Goal: Check status: Check status

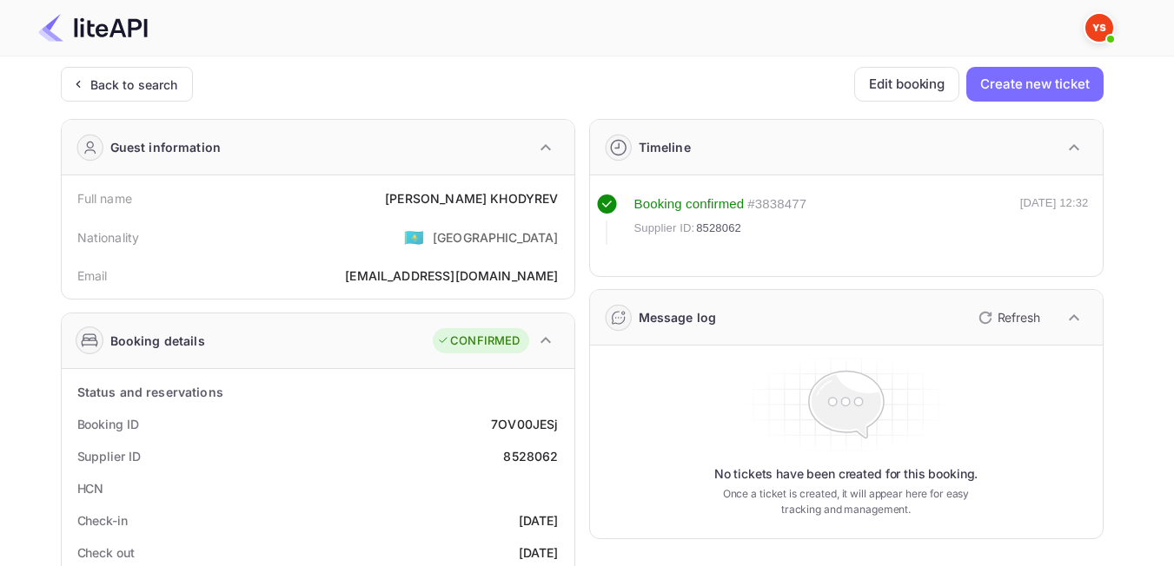
click at [129, 87] on div "Back to search" at bounding box center [134, 85] width 88 height 18
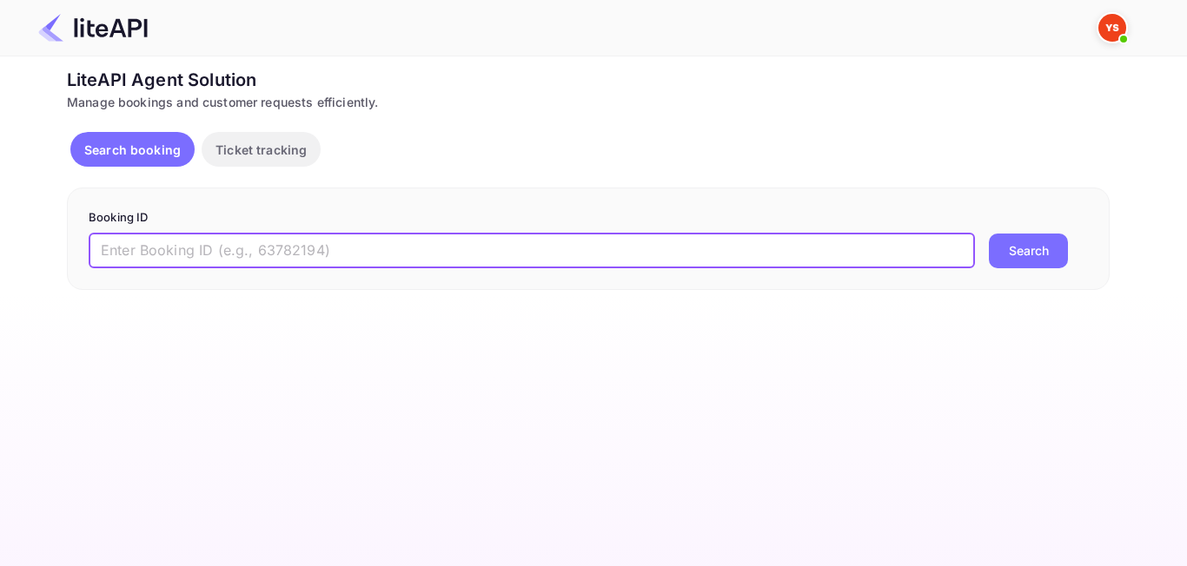
paste input "8808484"
type input "8808484"
click at [1016, 254] on button "Search" at bounding box center [1028, 251] width 79 height 35
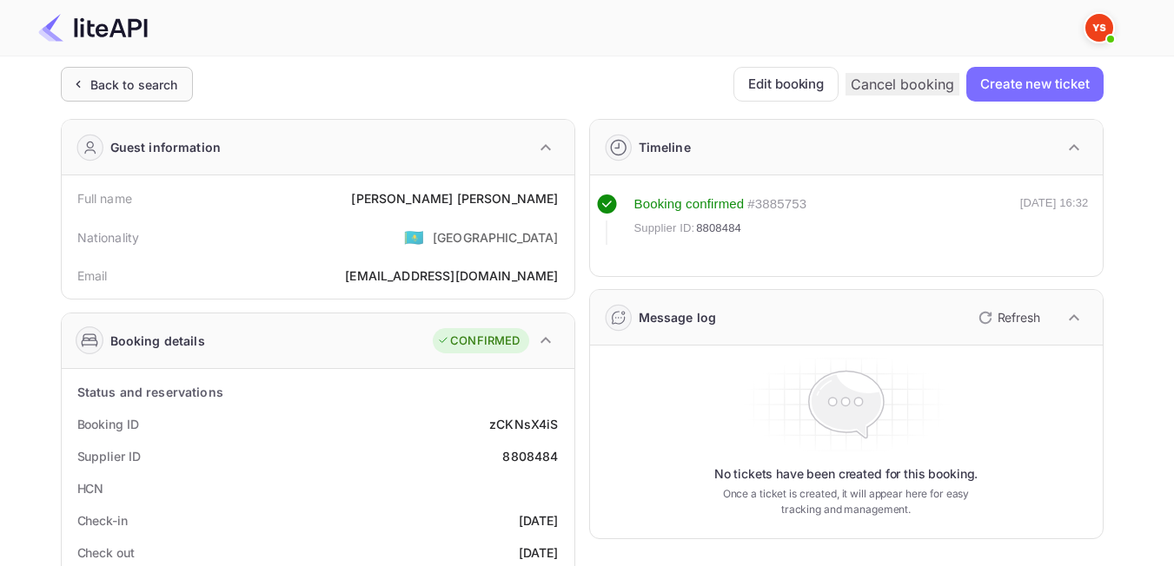
click at [94, 76] on div "Back to search" at bounding box center [134, 85] width 88 height 18
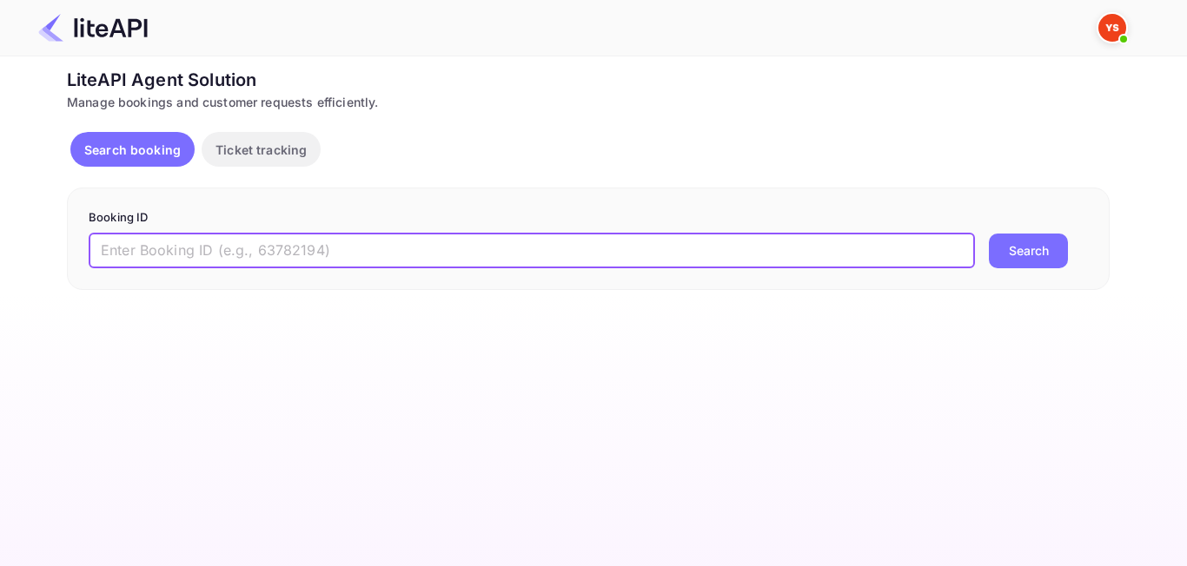
paste input "8716120"
type input "8716120"
click at [1024, 255] on button "Search" at bounding box center [1028, 251] width 79 height 35
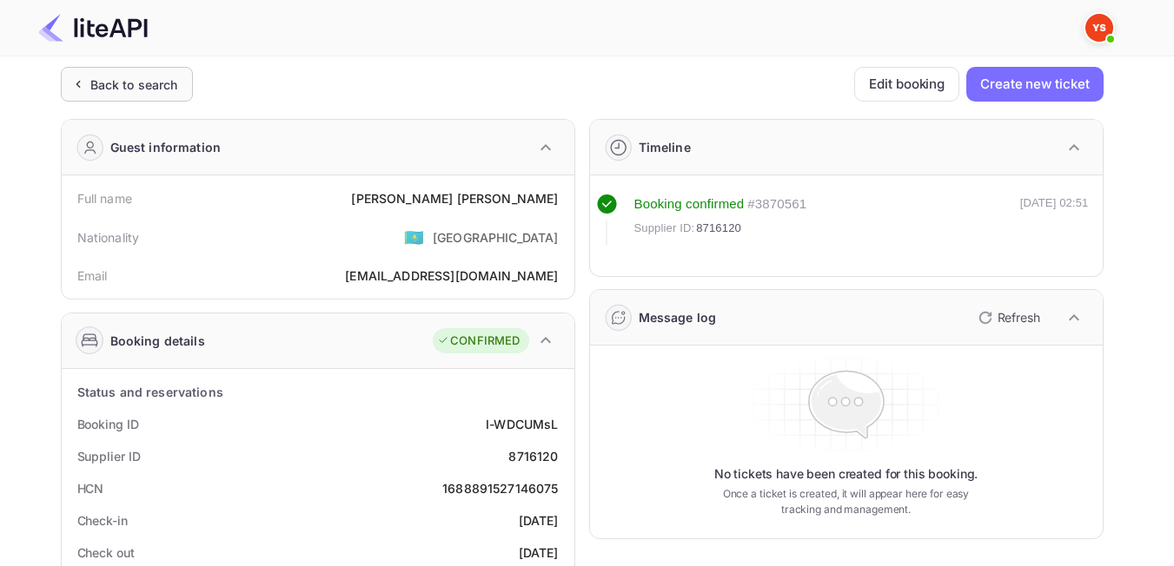
click at [118, 86] on div "Back to search" at bounding box center [134, 85] width 88 height 18
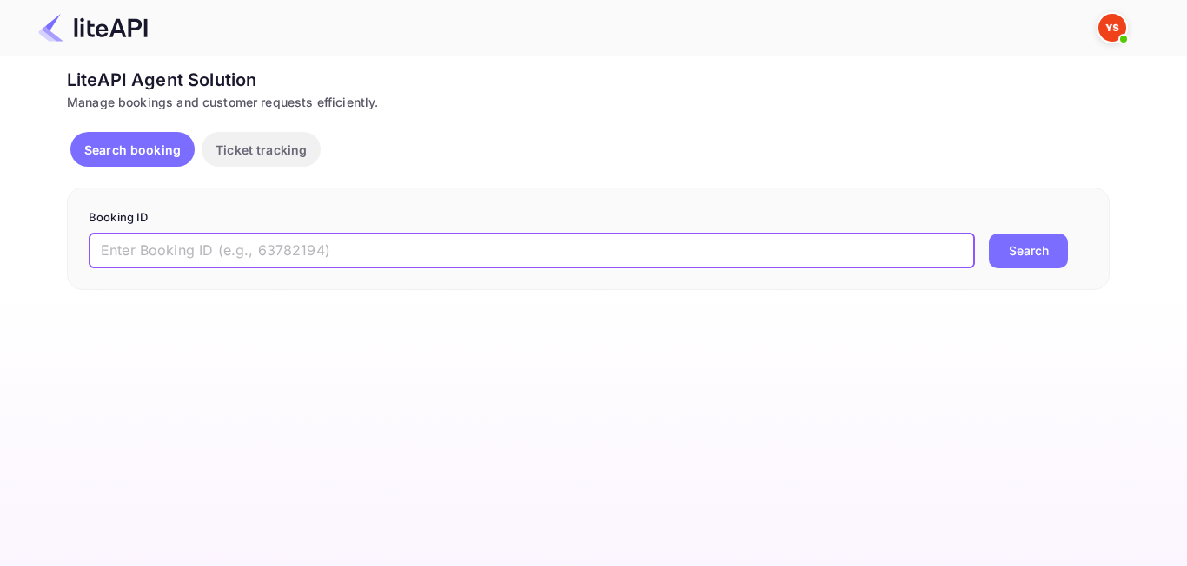
paste input "8112687"
type input "8112687"
click at [1024, 242] on button "Search" at bounding box center [1028, 251] width 79 height 35
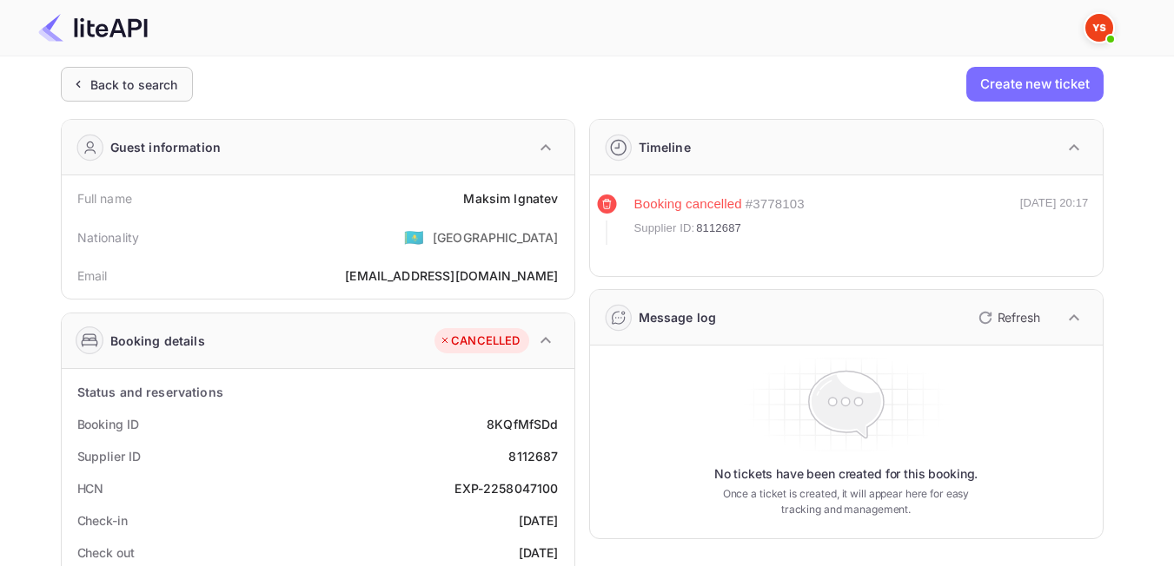
click at [112, 94] on div "Back to search" at bounding box center [127, 84] width 132 height 35
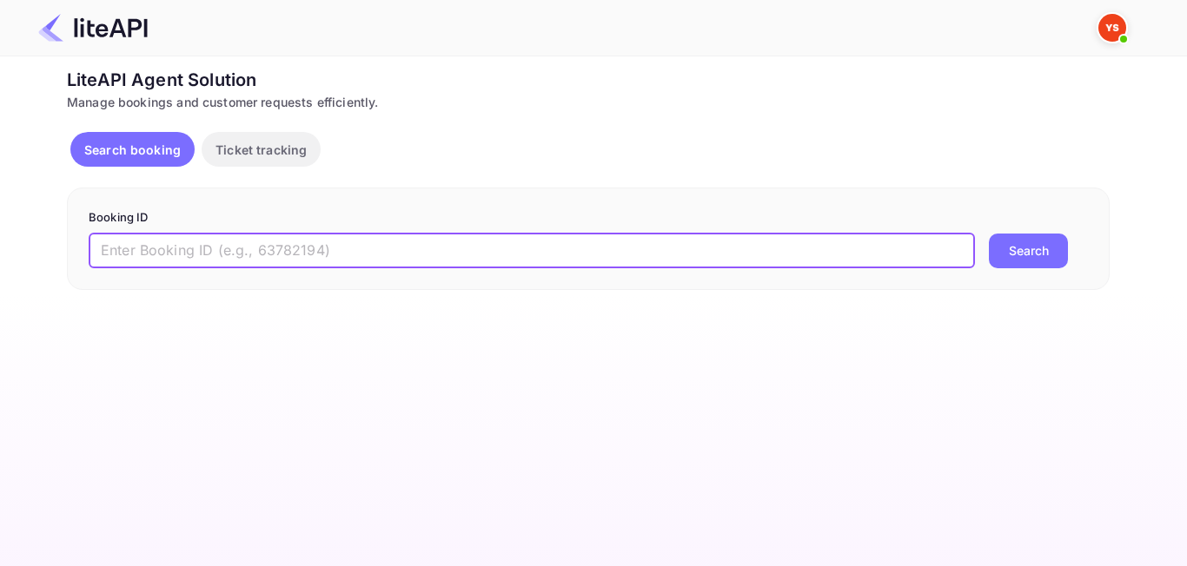
paste input "8650244"
type input "8650244"
click at [1065, 259] on button "Search" at bounding box center [1028, 251] width 79 height 35
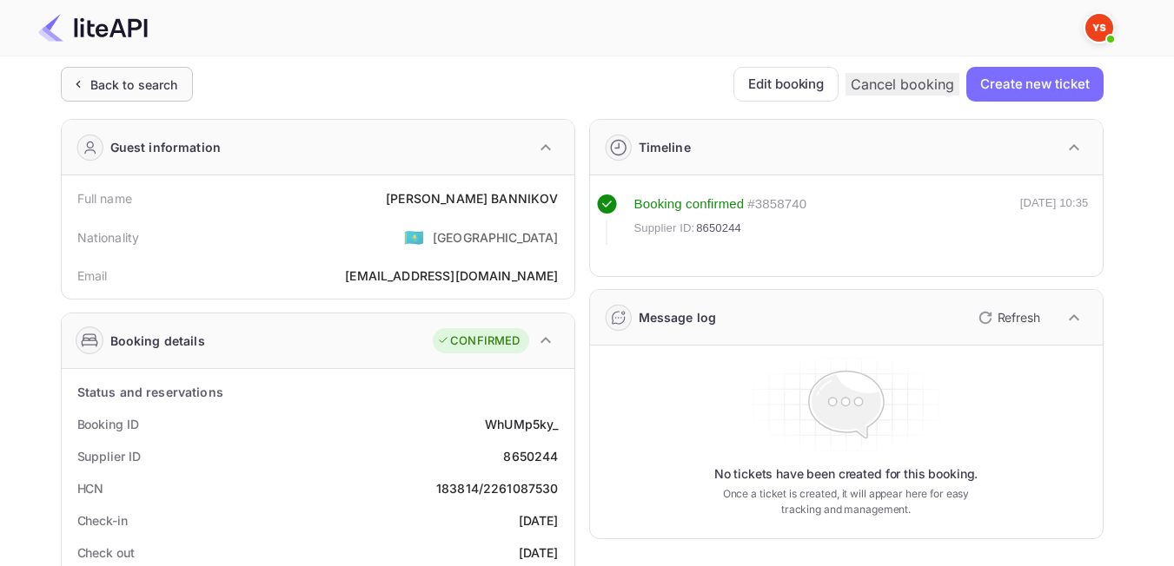
click at [126, 92] on div "Back to search" at bounding box center [134, 85] width 88 height 18
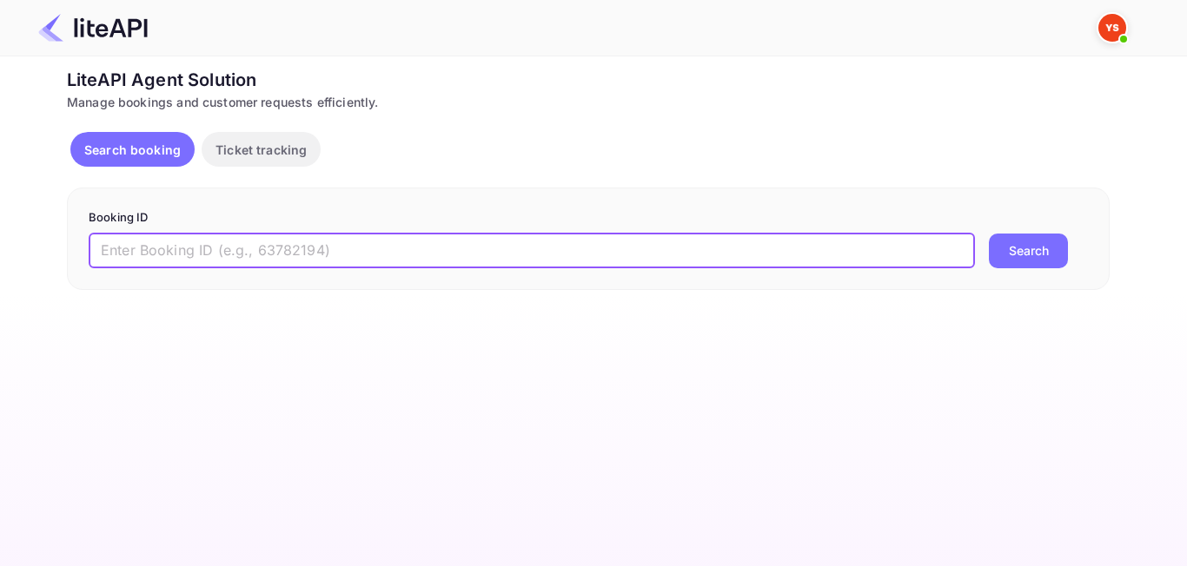
paste input "8476533"
type input "8476533"
click at [1022, 257] on button "Search" at bounding box center [1028, 251] width 79 height 35
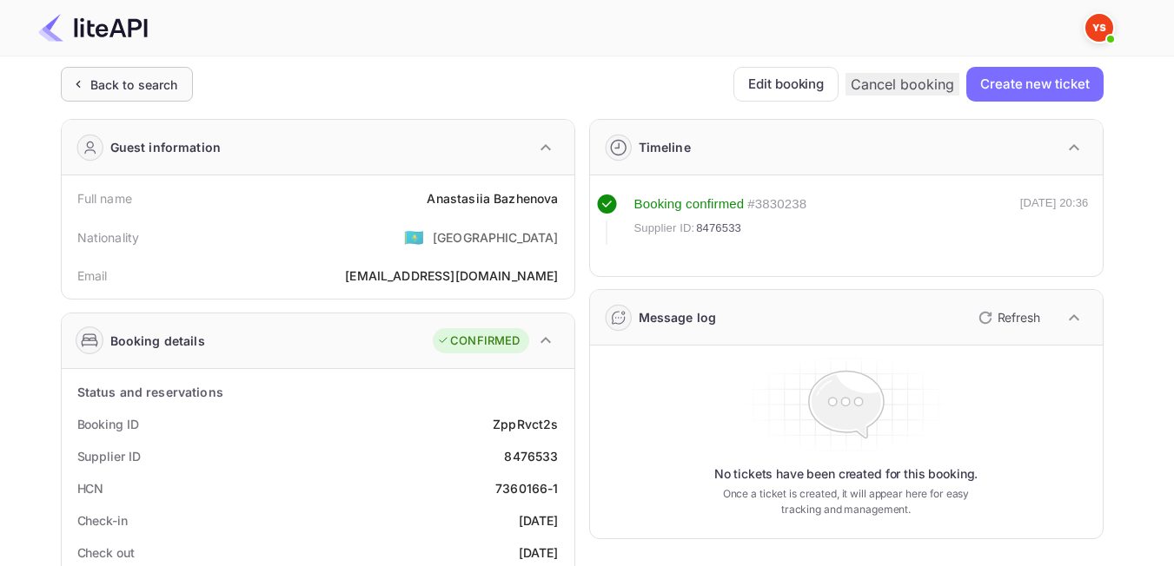
click at [155, 92] on div "Back to search" at bounding box center [134, 85] width 88 height 18
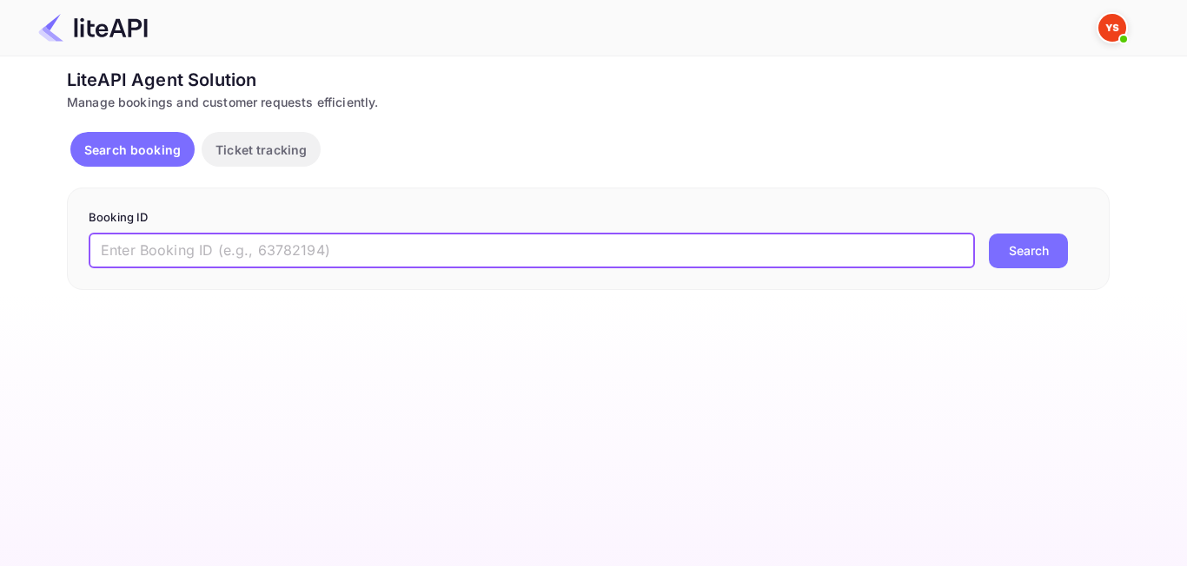
paste input "8605573"
type input "8605573"
click at [1043, 240] on button "Search" at bounding box center [1028, 251] width 79 height 35
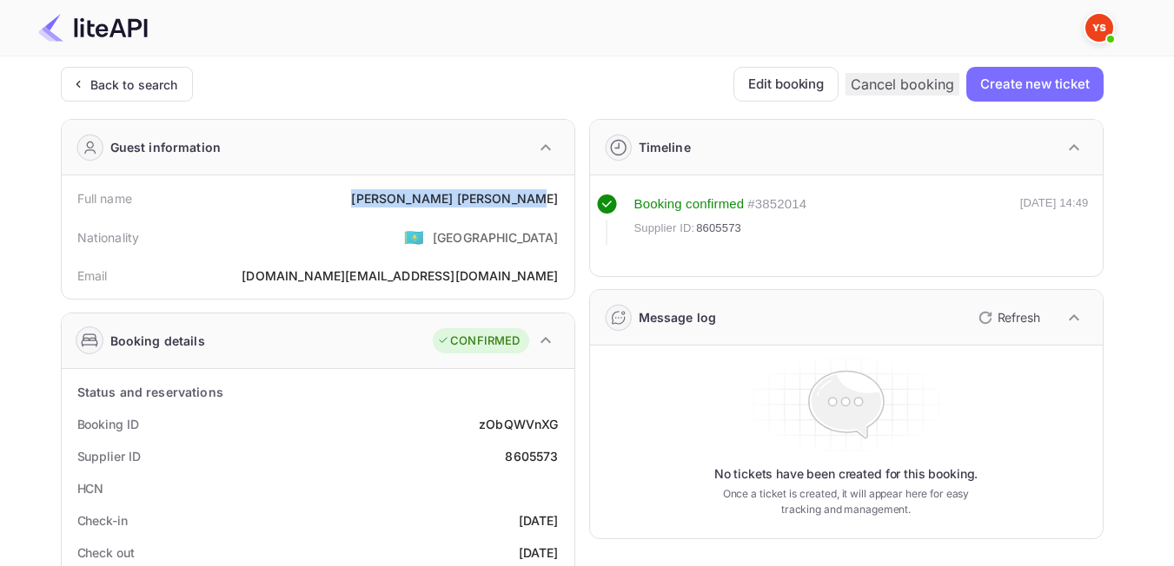
drag, startPoint x: 447, startPoint y: 196, endPoint x: 547, endPoint y: 196, distance: 99.9
click at [565, 196] on div "Full name [PERSON_NAME]" at bounding box center [318, 198] width 499 height 32
click at [420, 231] on div "Nationality 🇰🇿 [DEMOGRAPHIC_DATA]" at bounding box center [318, 237] width 499 height 45
